Goal: Contribute content: Add original content to the website for others to see

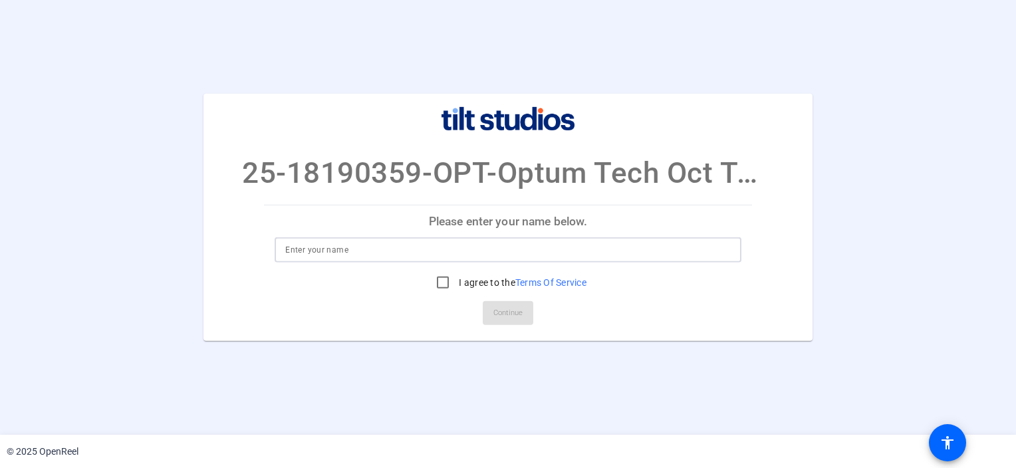
click at [347, 249] on input at bounding box center [507, 250] width 445 height 16
type input "[PERSON_NAME]"
click at [437, 280] on input "I agree to the Terms Of Service" at bounding box center [442, 282] width 27 height 27
checkbox input "true"
click at [509, 314] on span "Continue" at bounding box center [507, 313] width 29 height 20
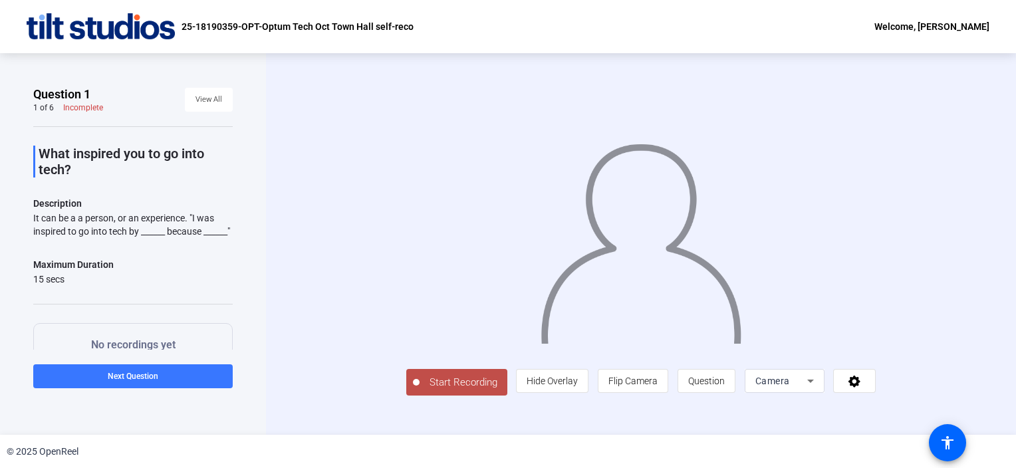
click at [463, 382] on span "Start Recording" at bounding box center [464, 382] width 88 height 15
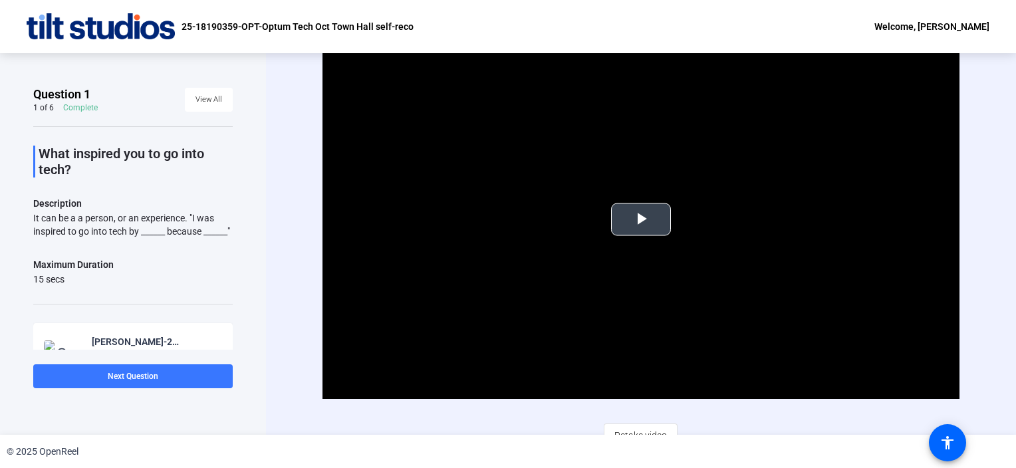
click at [641, 219] on span "Video Player" at bounding box center [641, 219] width 0 height 0
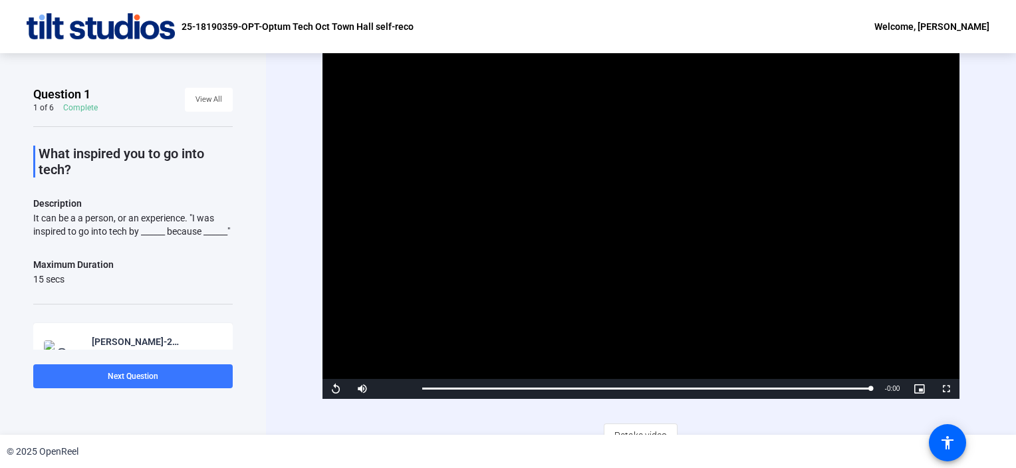
scroll to position [15, 0]
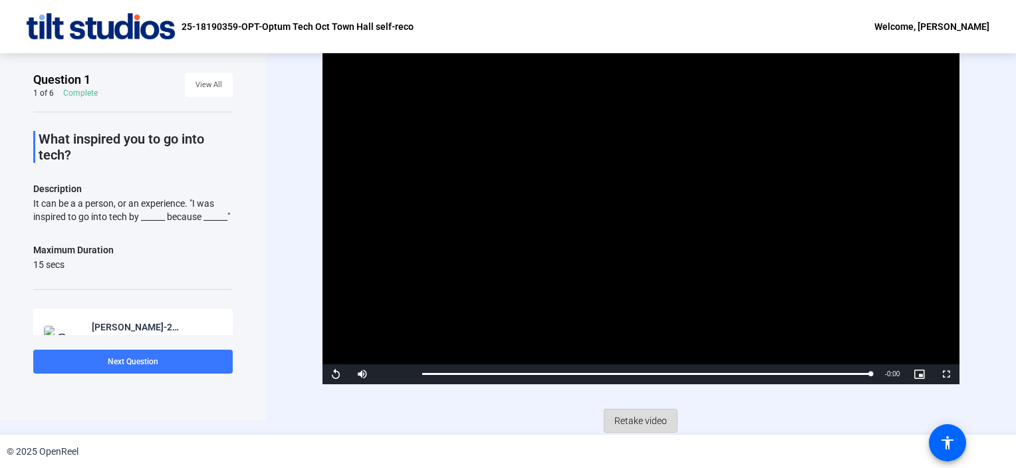
click at [632, 420] on span "Retake video" at bounding box center [640, 420] width 53 height 25
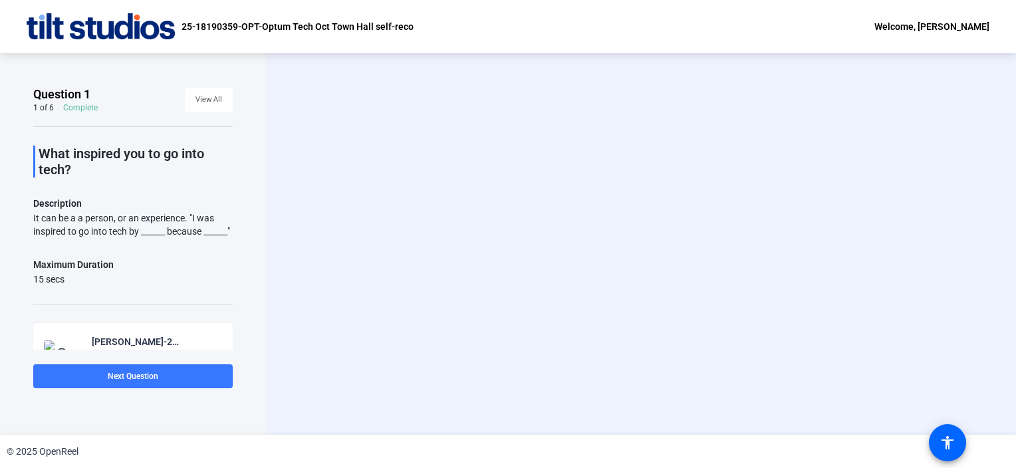
scroll to position [0, 0]
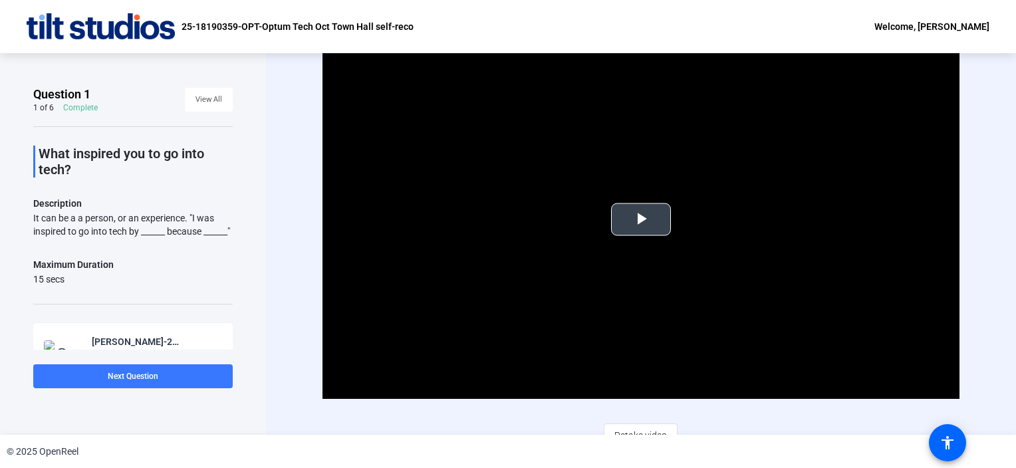
click at [641, 219] on span "Video Player" at bounding box center [641, 219] width 0 height 0
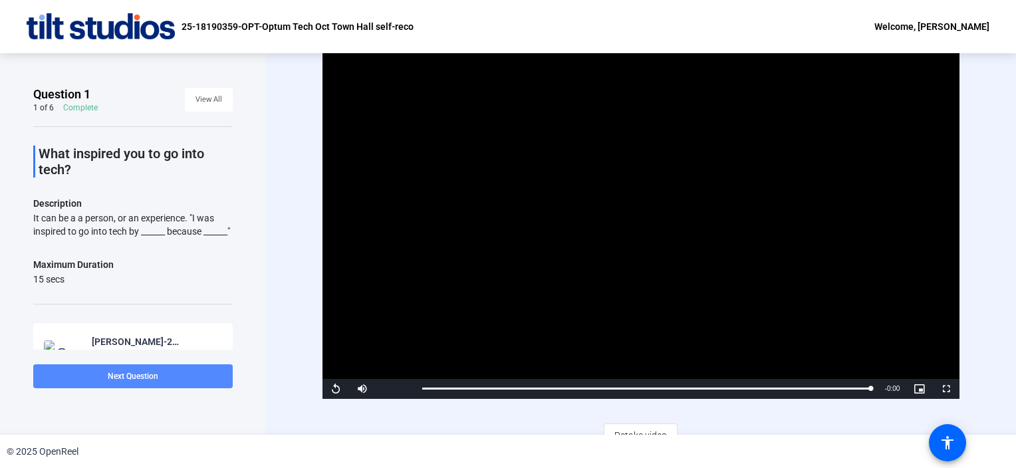
click at [125, 376] on span "Next Question" at bounding box center [133, 376] width 51 height 9
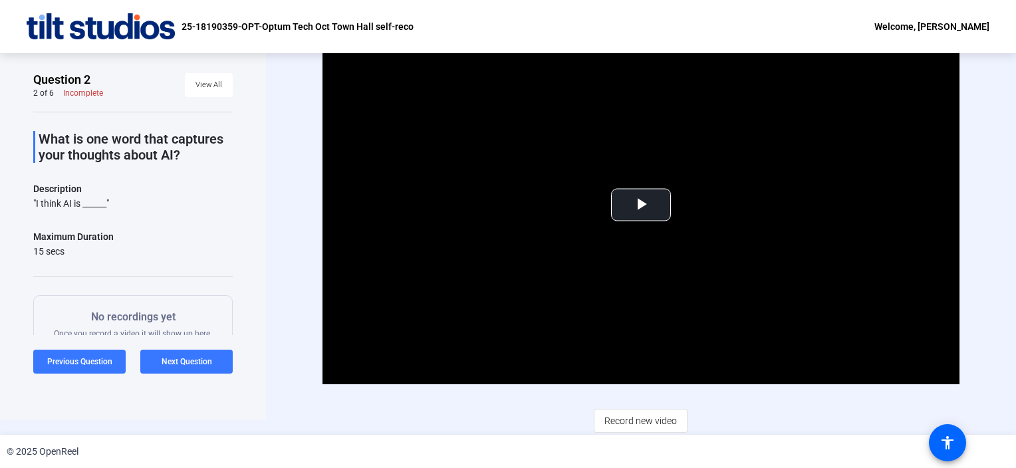
scroll to position [120, 0]
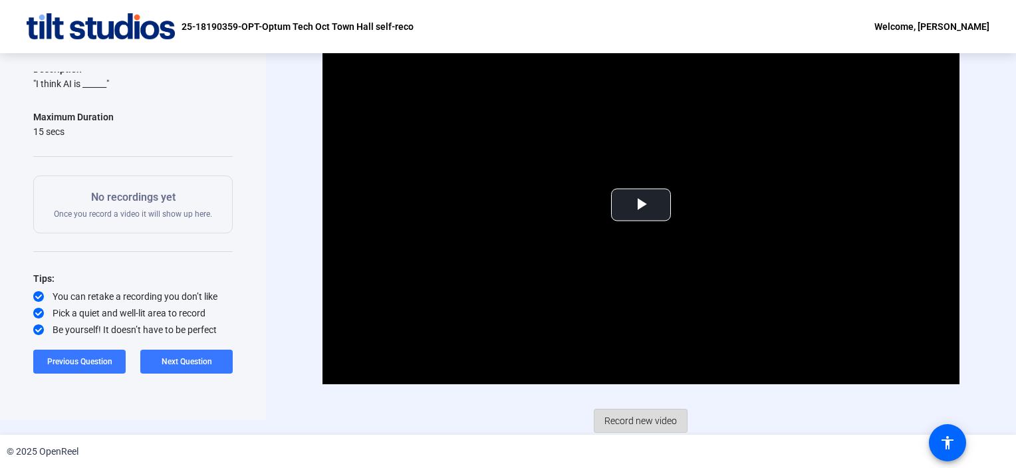
click at [628, 419] on span "Record new video" at bounding box center [640, 420] width 72 height 25
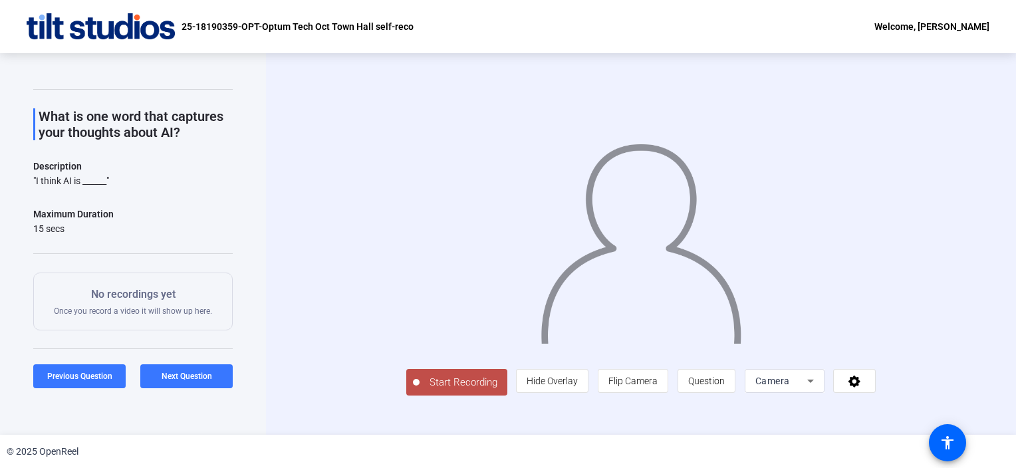
scroll to position [37, 0]
click at [420, 390] on span "Start Recording" at bounding box center [464, 382] width 88 height 15
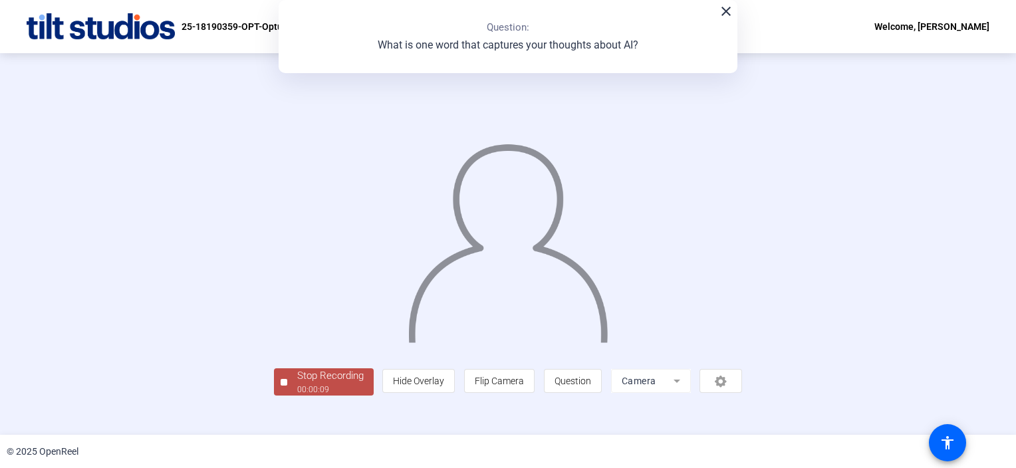
scroll to position [48, 0]
click at [297, 384] on div "Stop Recording" at bounding box center [330, 375] width 66 height 15
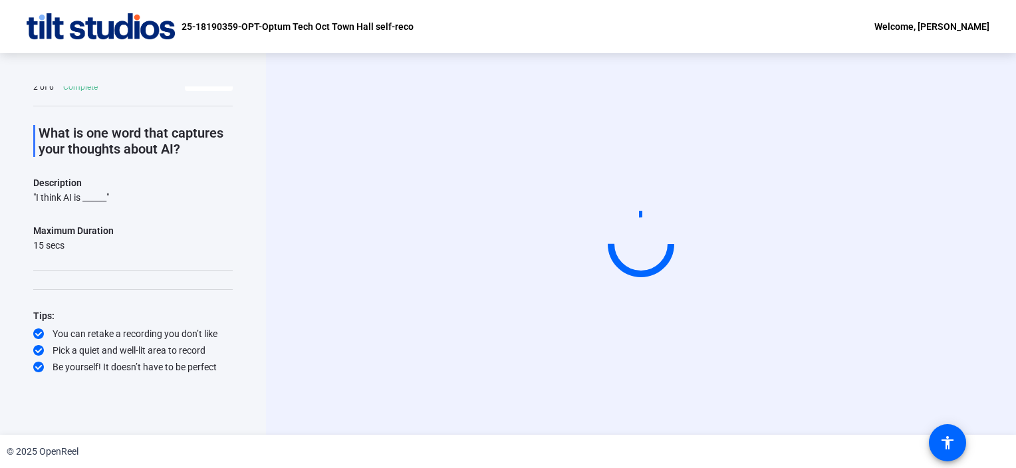
scroll to position [0, 0]
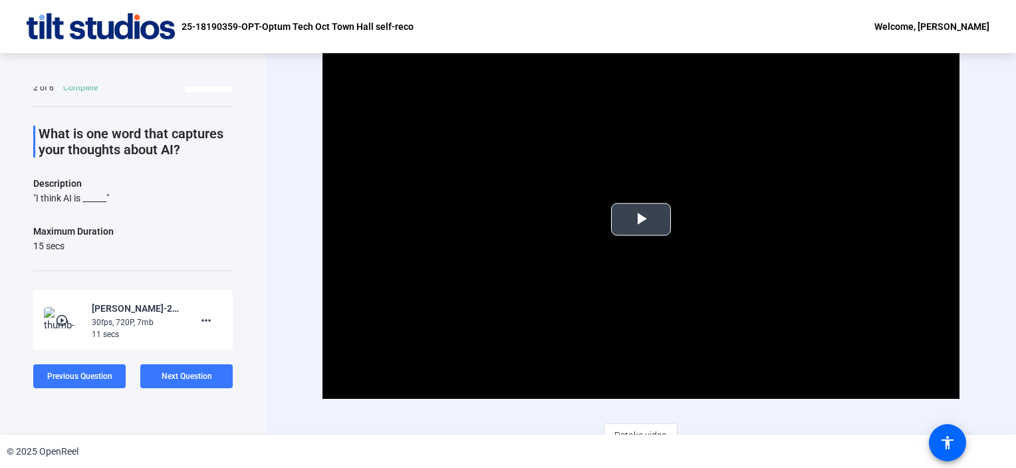
click at [641, 219] on span "Video Player" at bounding box center [641, 219] width 0 height 0
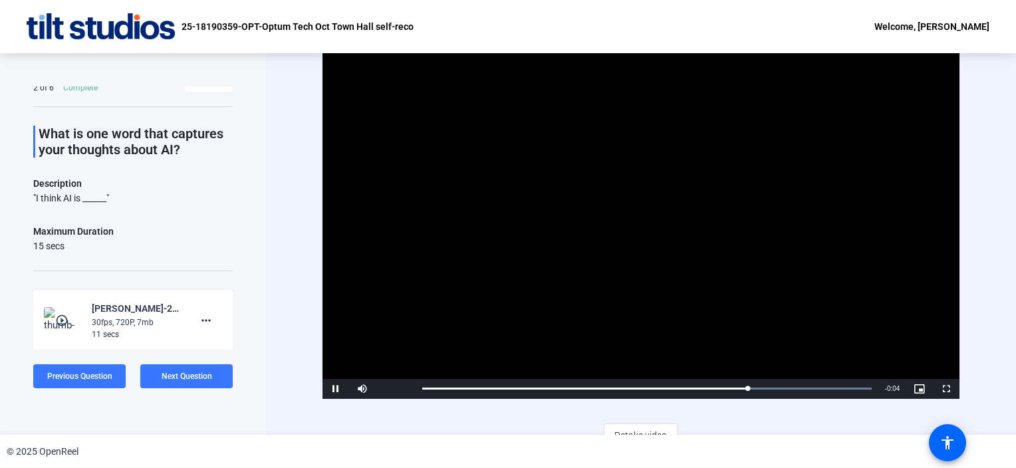
scroll to position [15, 0]
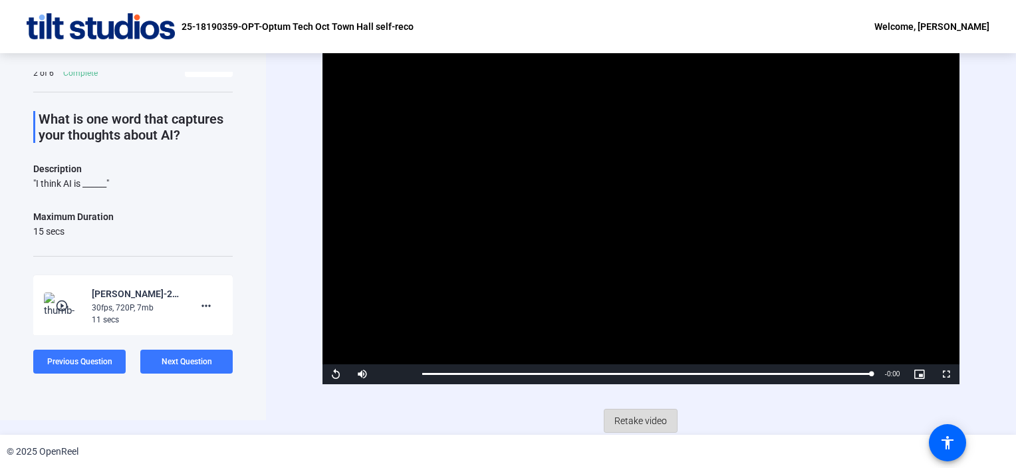
click at [628, 418] on span "Retake video" at bounding box center [640, 420] width 53 height 25
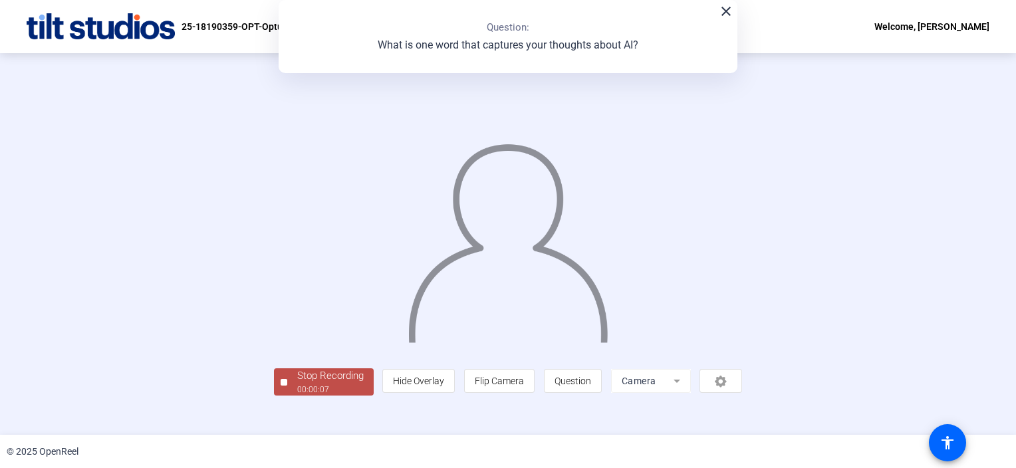
scroll to position [48, 0]
click at [297, 396] on div "00:00:08" at bounding box center [330, 390] width 66 height 12
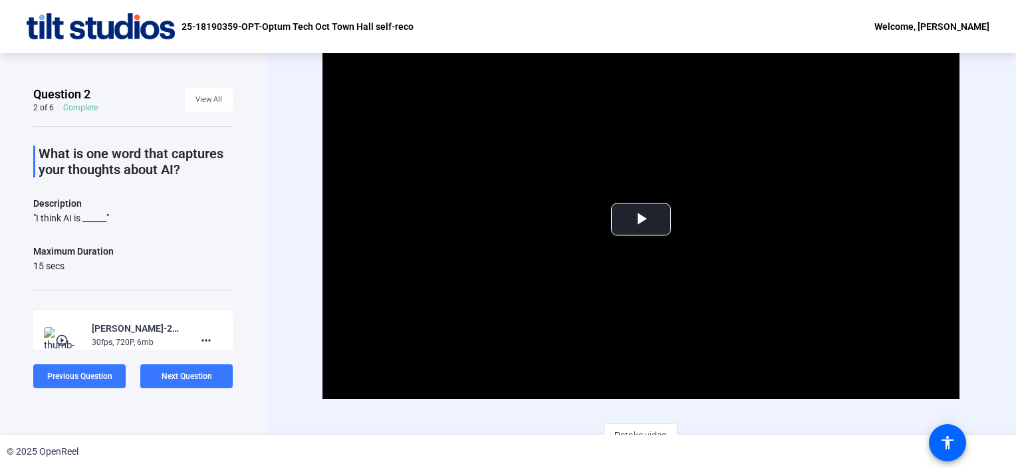
scroll to position [0, 0]
click at [641, 219] on span "Video Player" at bounding box center [641, 219] width 0 height 0
click at [183, 377] on span "Next Question" at bounding box center [187, 376] width 51 height 9
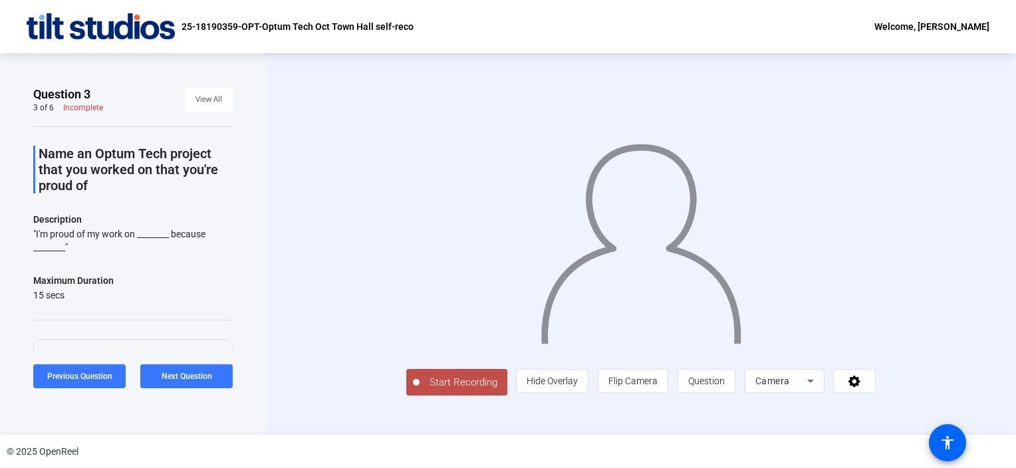
click at [420, 390] on span "Start Recording" at bounding box center [464, 382] width 88 height 15
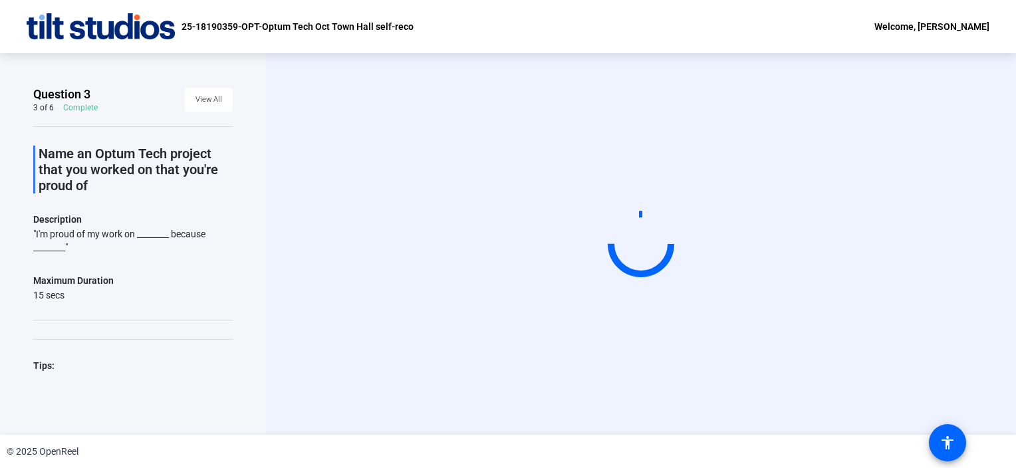
scroll to position [49, 0]
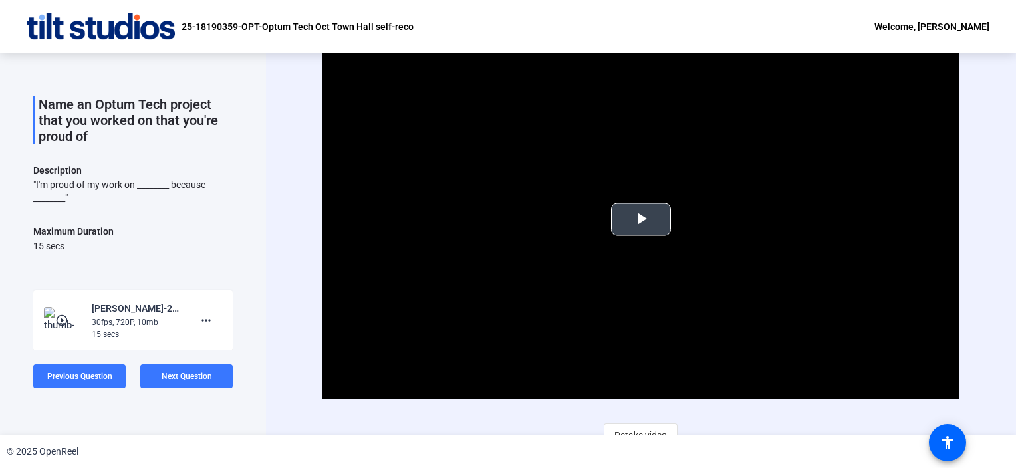
click at [641, 219] on span "Video Player" at bounding box center [641, 219] width 0 height 0
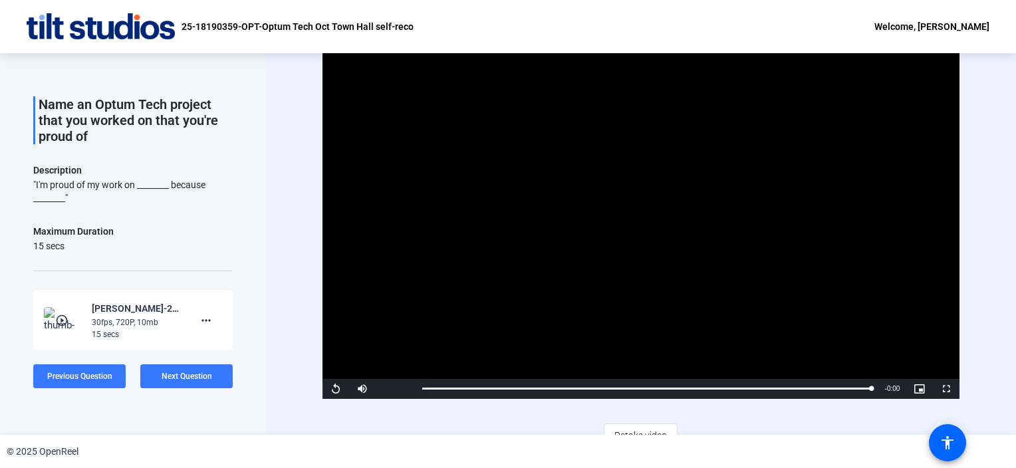
scroll to position [15, 0]
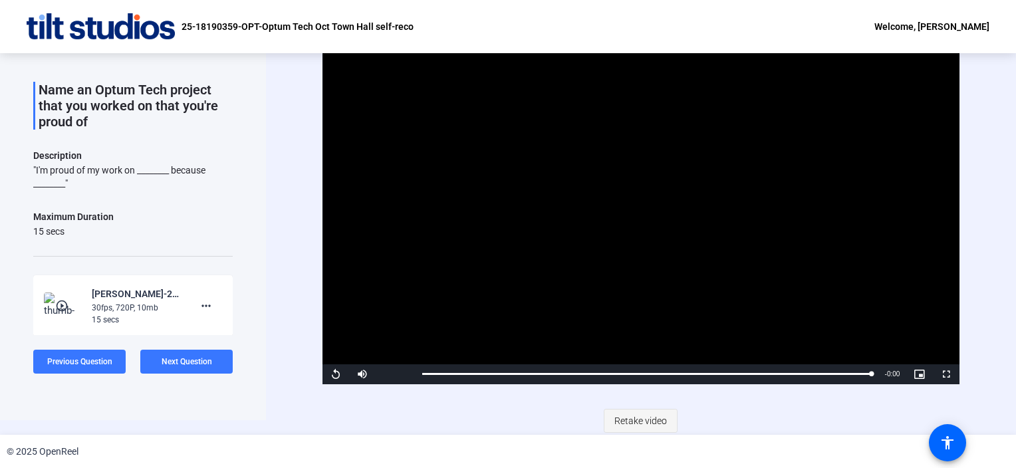
click at [637, 416] on span "Retake video" at bounding box center [640, 420] width 53 height 25
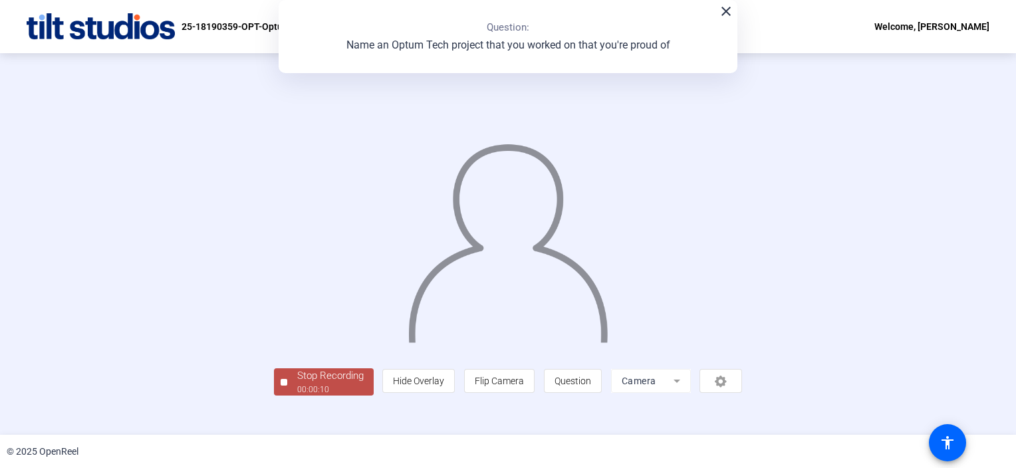
scroll to position [48, 0]
click at [297, 384] on div "Stop Recording" at bounding box center [330, 375] width 66 height 15
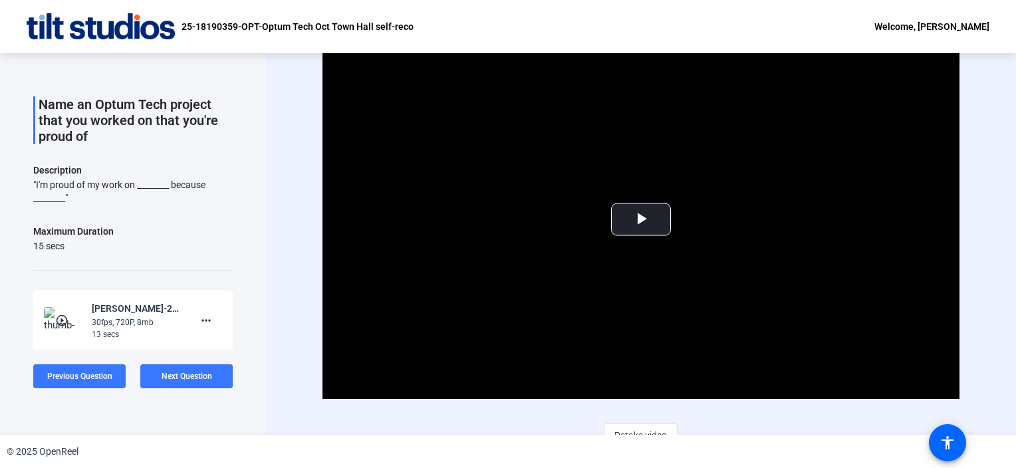
scroll to position [15, 0]
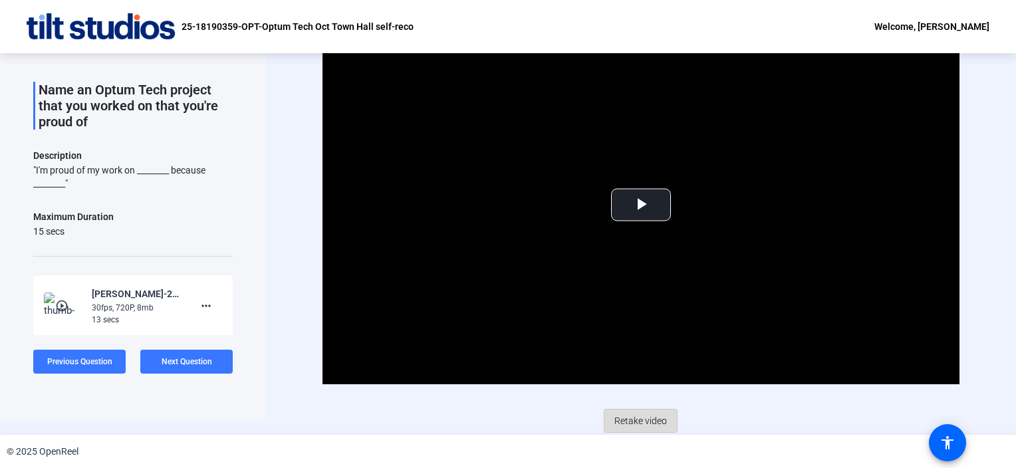
click at [638, 418] on span "Retake video" at bounding box center [640, 420] width 53 height 25
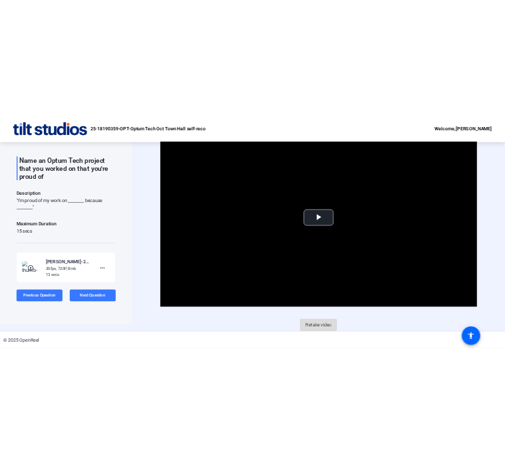
scroll to position [0, 0]
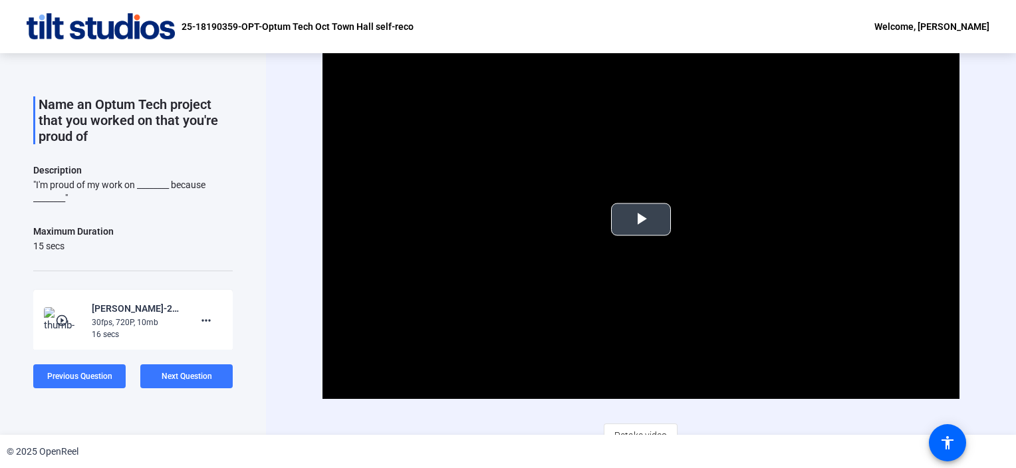
click at [641, 219] on span "Video Player" at bounding box center [641, 219] width 0 height 0
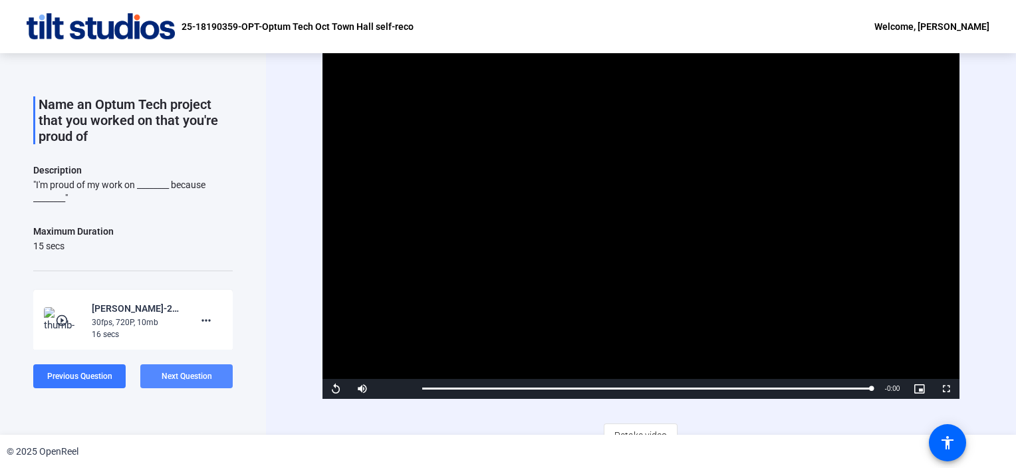
click at [197, 377] on span "Next Question" at bounding box center [187, 376] width 51 height 9
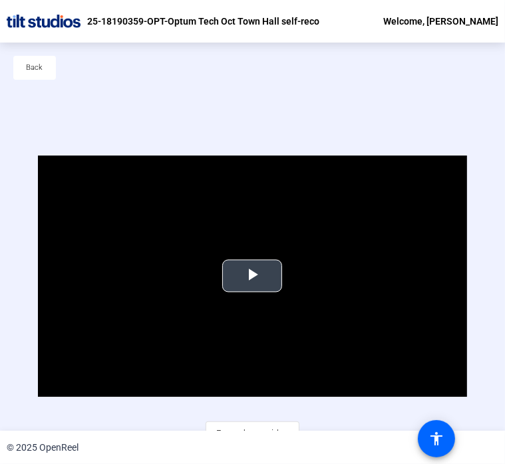
scroll to position [64, 0]
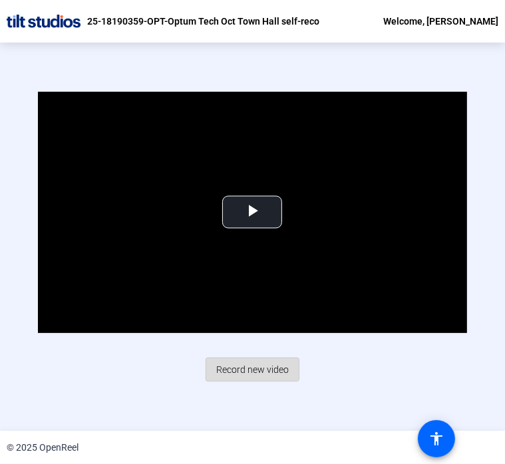
click at [246, 373] on span "Record new video" at bounding box center [252, 369] width 72 height 25
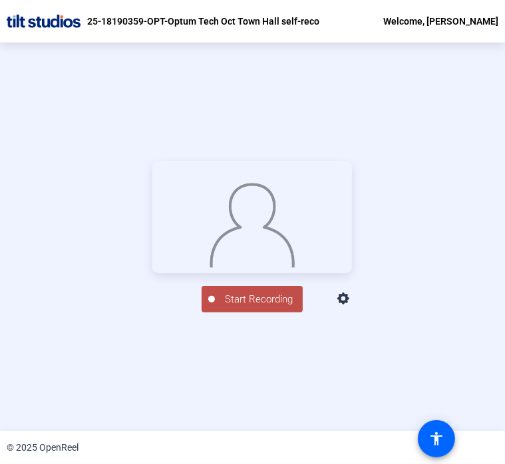
click at [251, 307] on span "Start Recording" at bounding box center [259, 299] width 88 height 15
click at [239, 302] on div "Stop Recording" at bounding box center [258, 294] width 66 height 15
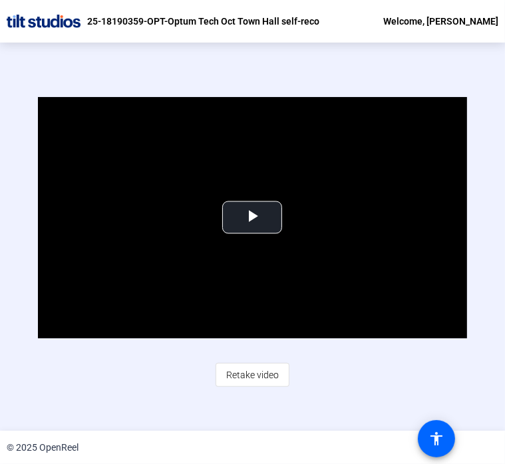
scroll to position [64, 0]
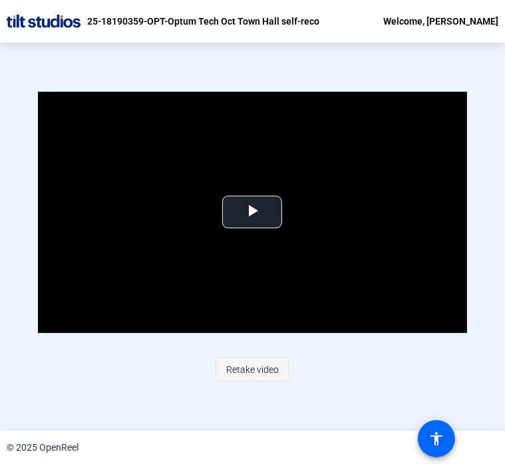
click at [237, 370] on span "Retake video" at bounding box center [252, 369] width 53 height 25
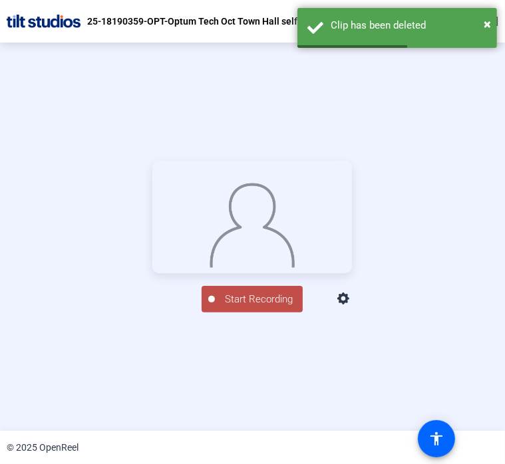
scroll to position [149, 0]
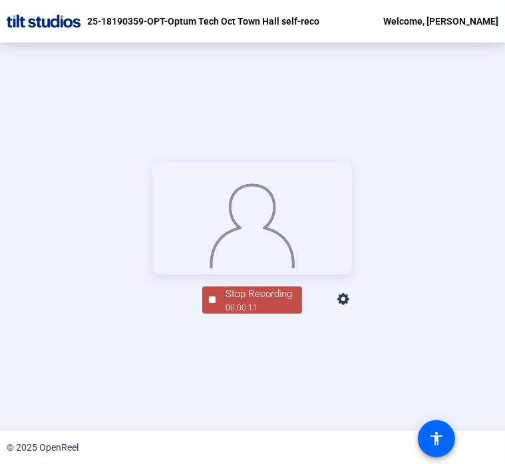
click at [237, 302] on div "Stop Recording" at bounding box center [258, 294] width 66 height 15
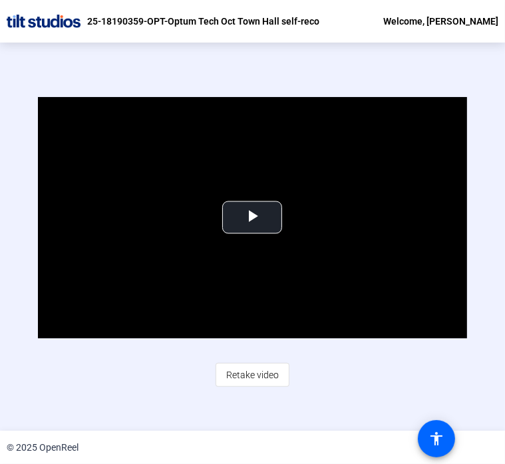
scroll to position [64, 0]
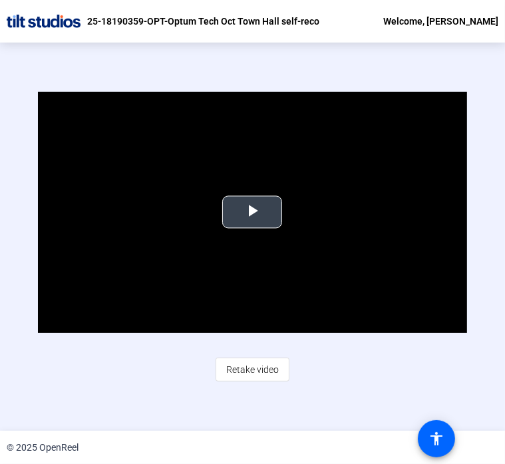
click at [252, 212] on span "Video Player" at bounding box center [252, 212] width 0 height 0
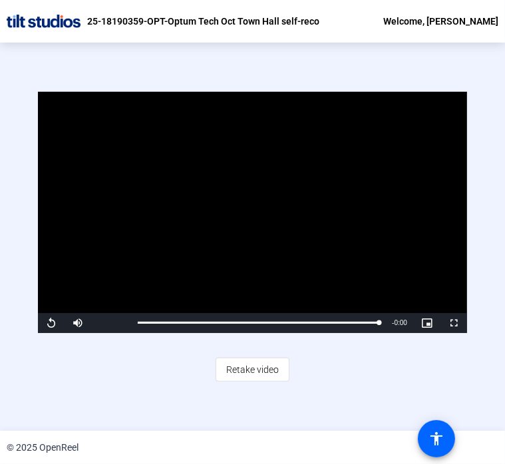
scroll to position [0, 0]
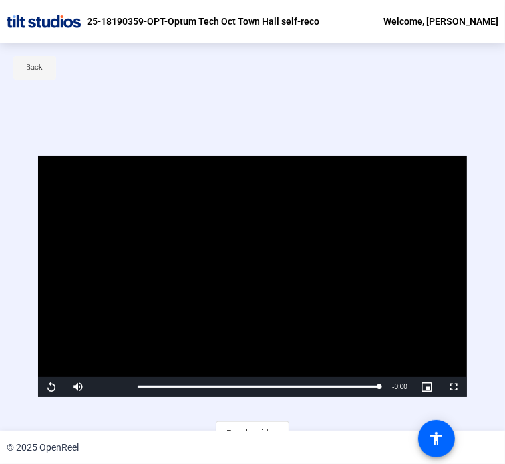
click at [35, 71] on span "Back" at bounding box center [35, 68] width 17 height 20
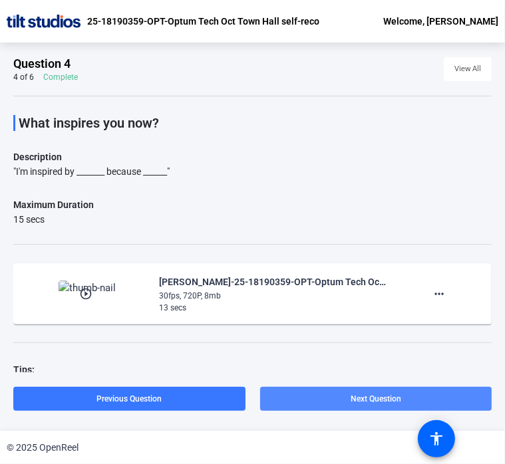
click at [334, 406] on span at bounding box center [376, 399] width 232 height 32
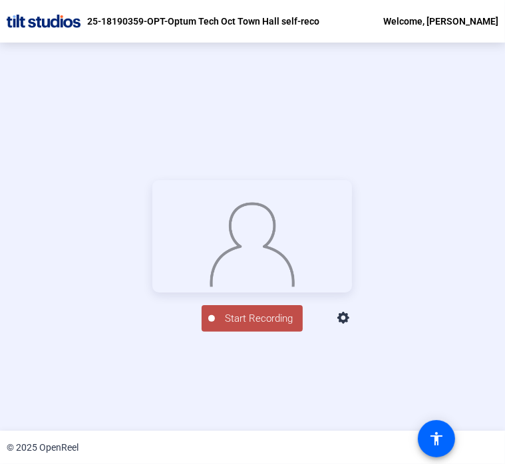
scroll to position [64, 0]
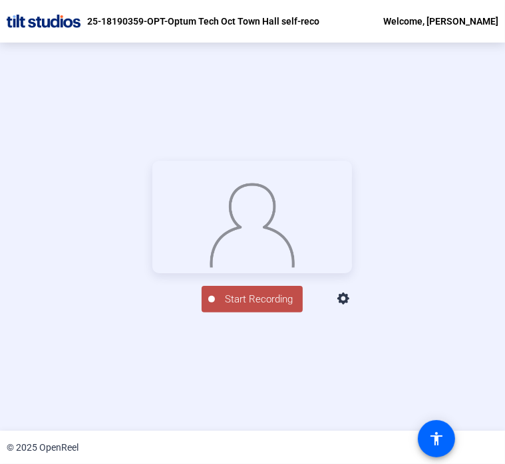
click at [249, 307] on span "Start Recording" at bounding box center [259, 299] width 88 height 15
click at [257, 314] on div "00:00:06" at bounding box center [258, 308] width 66 height 12
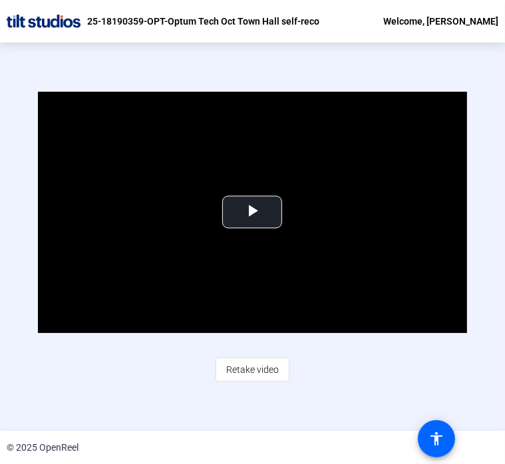
scroll to position [59, 0]
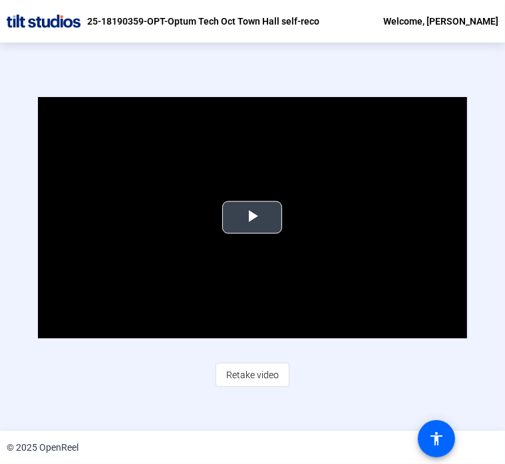
click at [252, 217] on span "Video Player" at bounding box center [252, 217] width 0 height 0
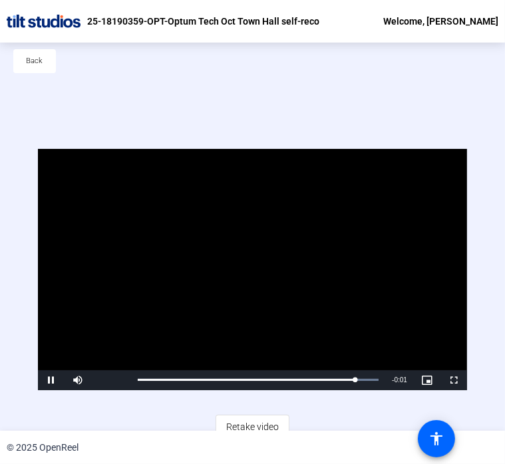
scroll to position [0, 0]
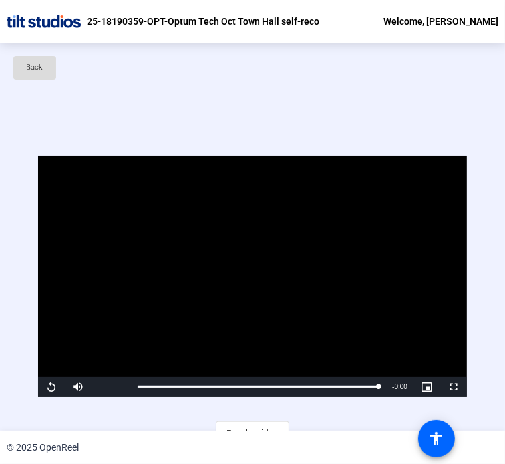
click at [36, 67] on span "Back" at bounding box center [35, 68] width 17 height 20
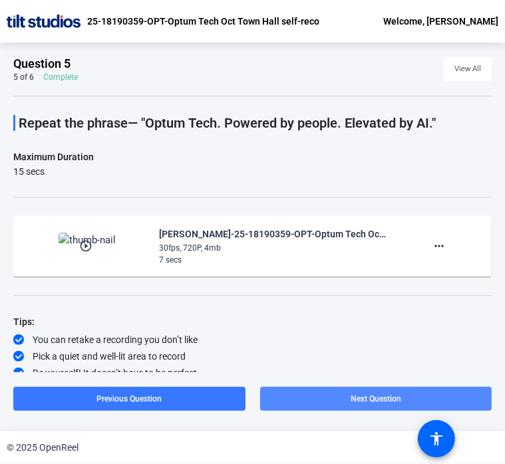
click at [364, 398] on span "Next Question" at bounding box center [375, 398] width 51 height 9
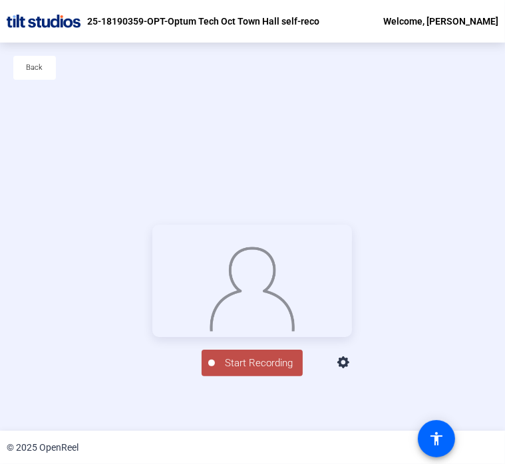
scroll to position [64, 0]
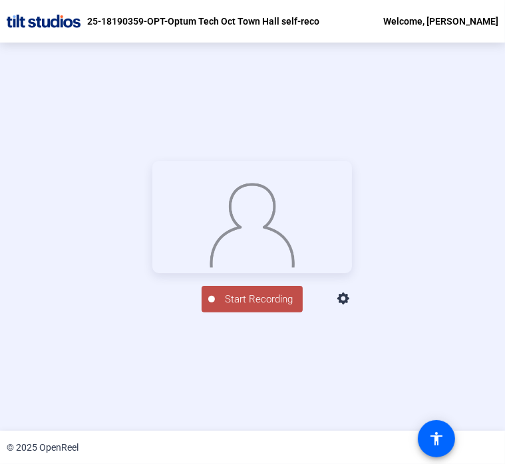
click at [251, 307] on span "Start Recording" at bounding box center [259, 299] width 88 height 15
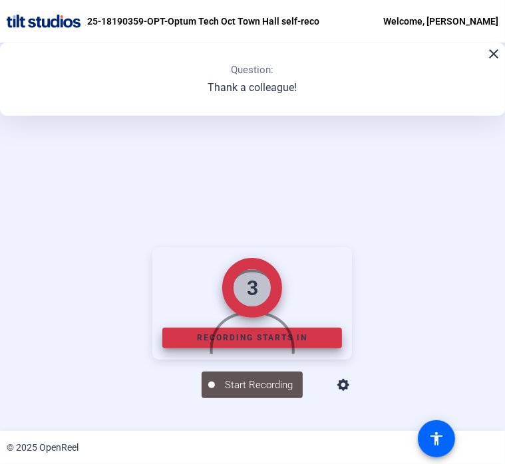
scroll to position [149, 0]
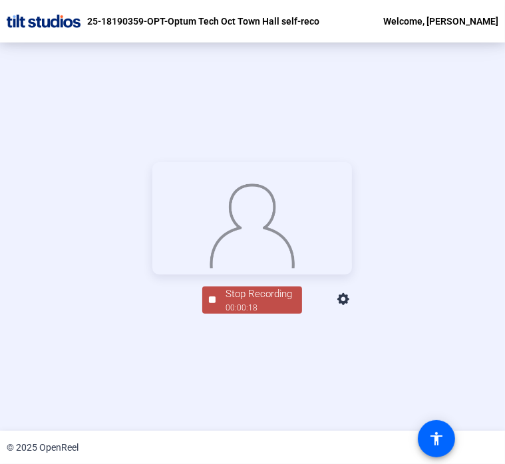
click at [251, 302] on div "Stop Recording" at bounding box center [258, 294] width 66 height 15
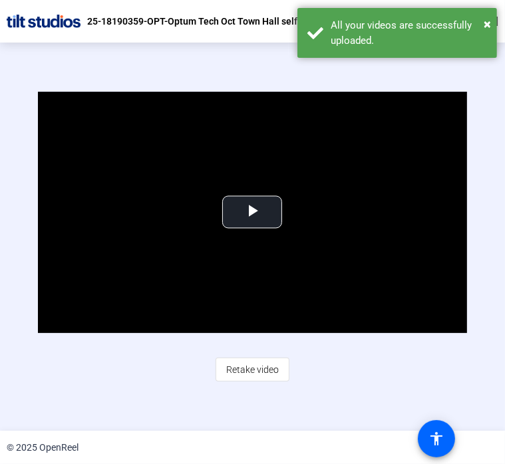
scroll to position [59, 0]
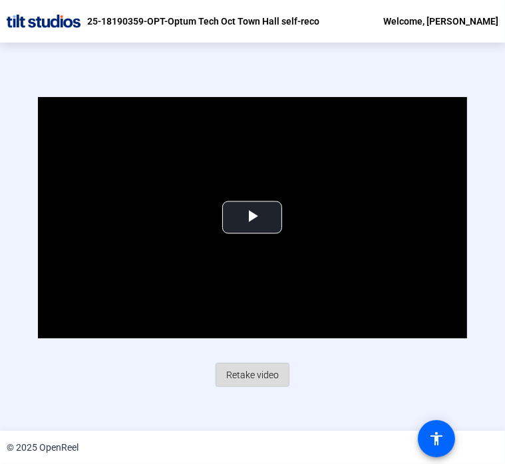
click at [253, 374] on span "Retake video" at bounding box center [252, 374] width 53 height 25
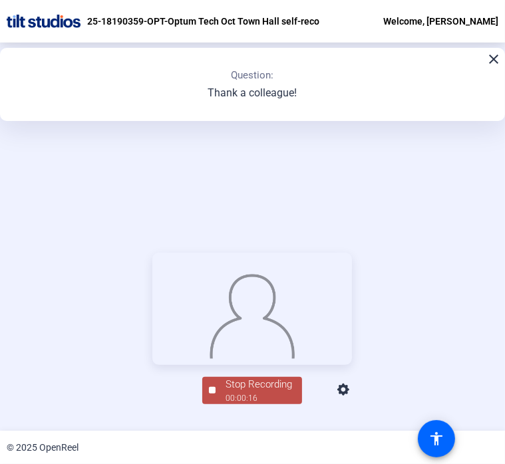
scroll to position [149, 0]
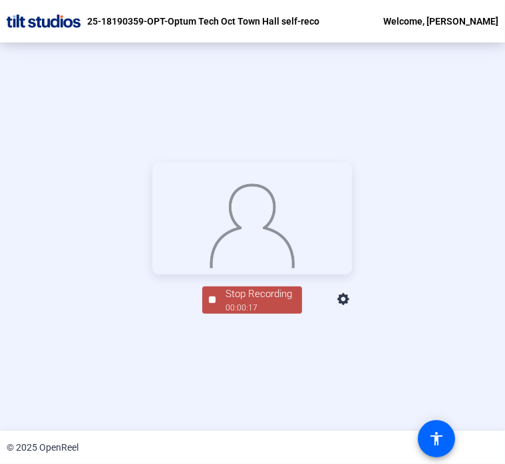
click at [249, 314] on div "00:00:17" at bounding box center [258, 308] width 66 height 12
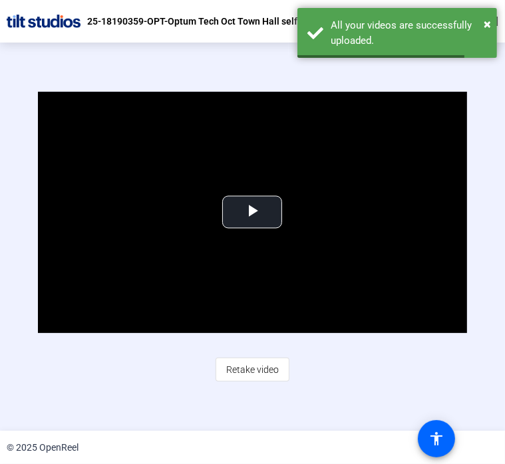
scroll to position [59, 0]
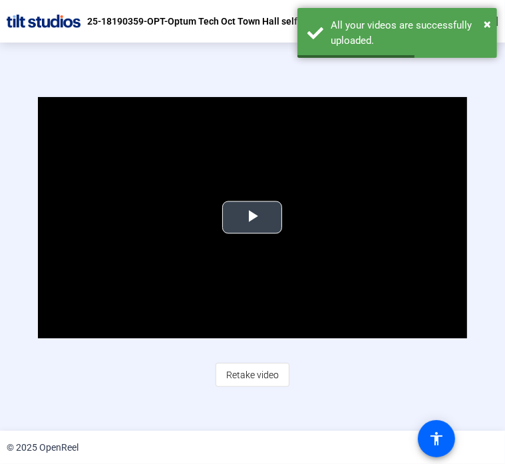
click at [252, 217] on span "Video Player" at bounding box center [252, 217] width 0 height 0
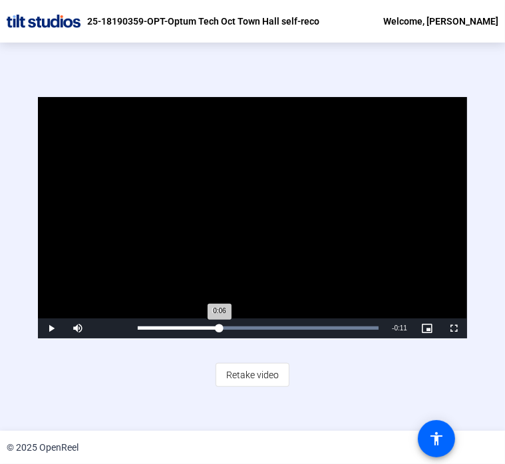
click at [217, 322] on div "Loaded : 100.00% 0:06 0:06" at bounding box center [258, 328] width 254 height 20
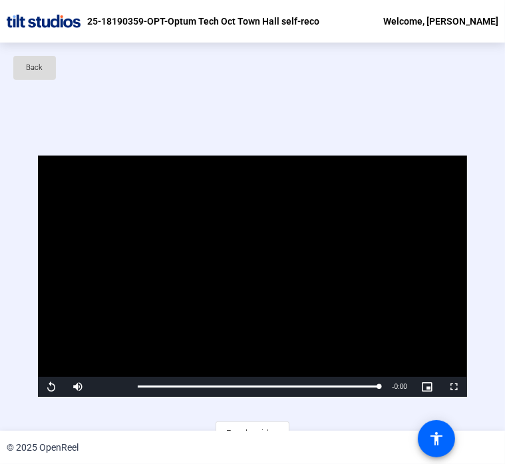
click at [34, 70] on span "Back" at bounding box center [35, 68] width 17 height 20
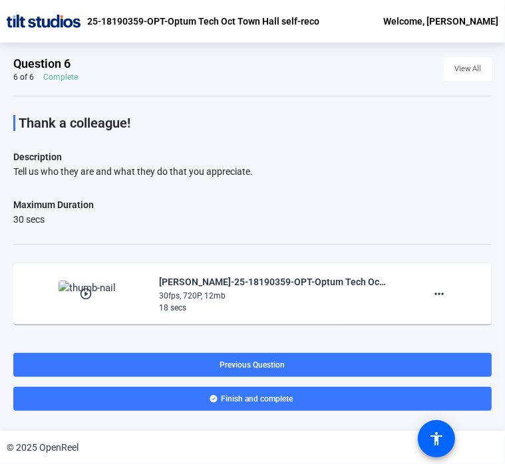
scroll to position [88, 0]
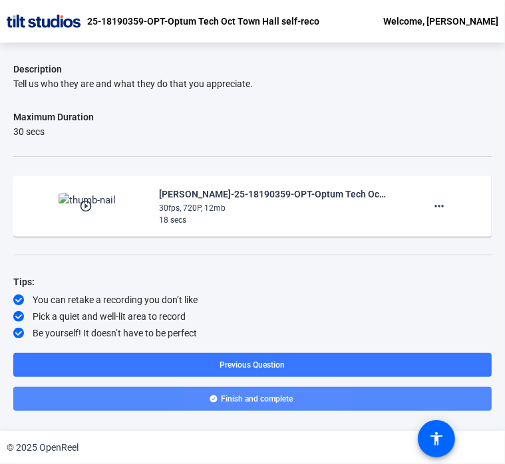
click at [259, 399] on span "Finish and complete" at bounding box center [257, 399] width 72 height 11
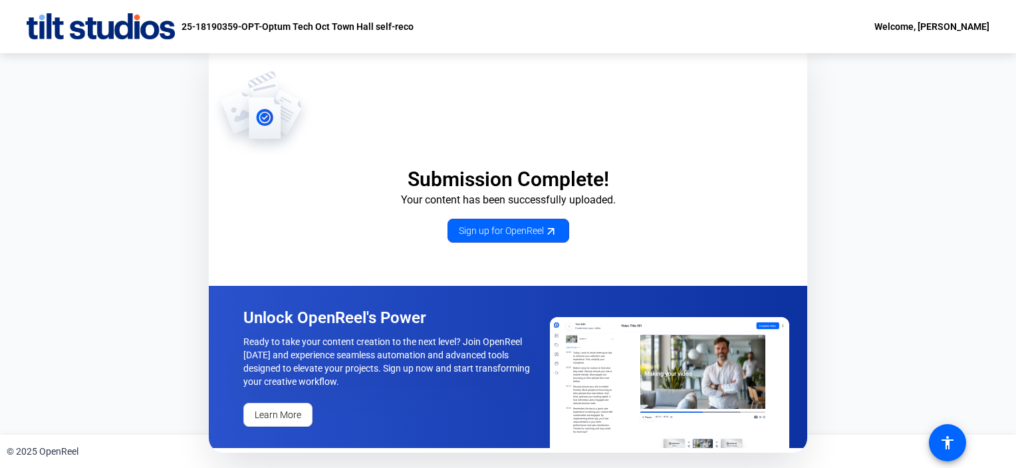
scroll to position [0, 0]
